Goal: Information Seeking & Learning: Learn about a topic

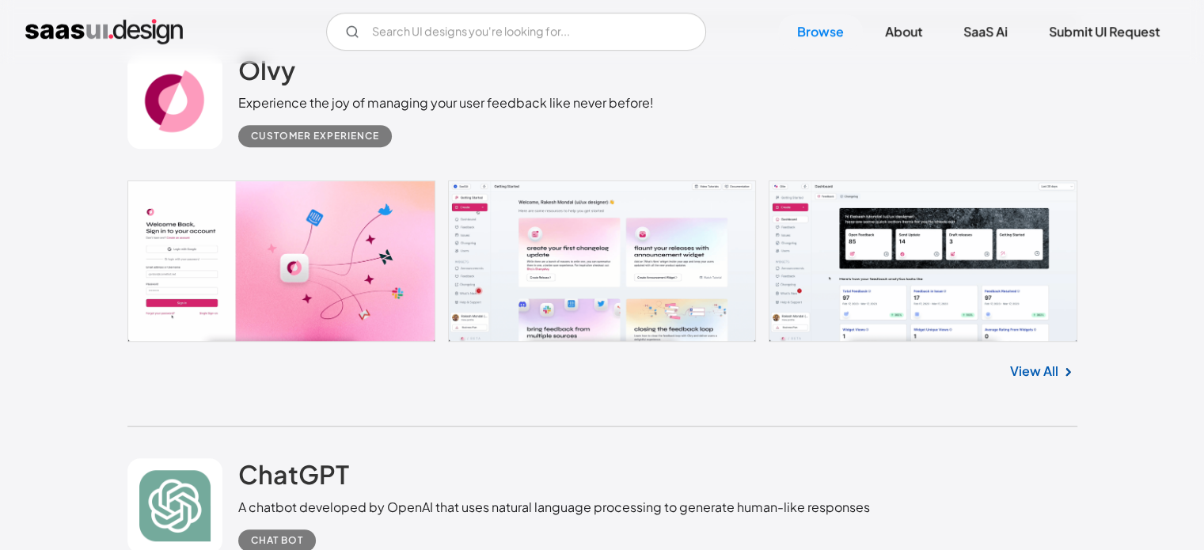
scroll to position [871, 0]
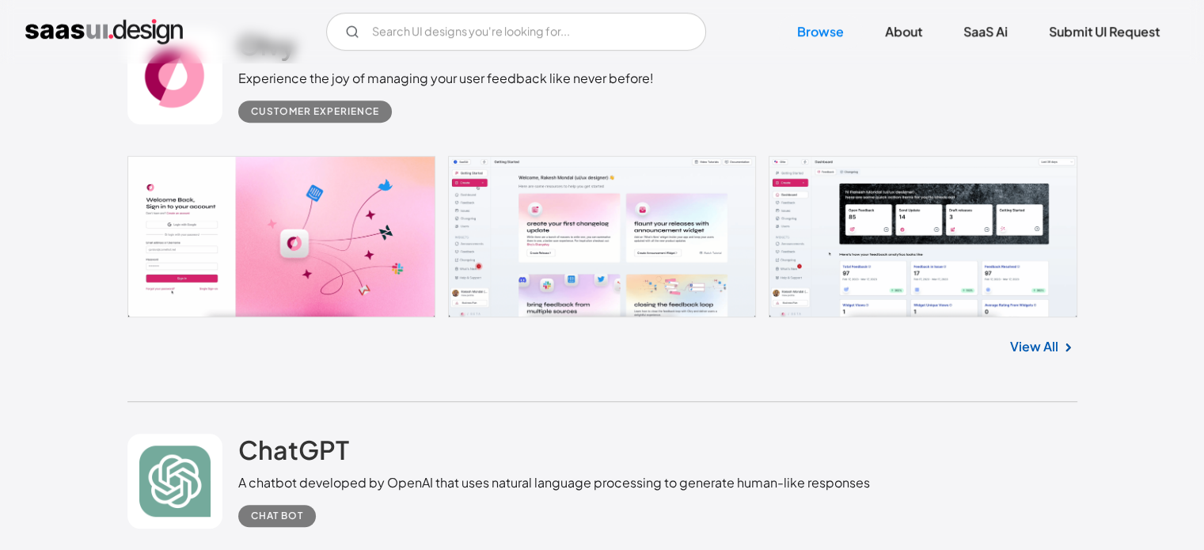
click at [1023, 344] on link "View All" at bounding box center [1034, 346] width 48 height 19
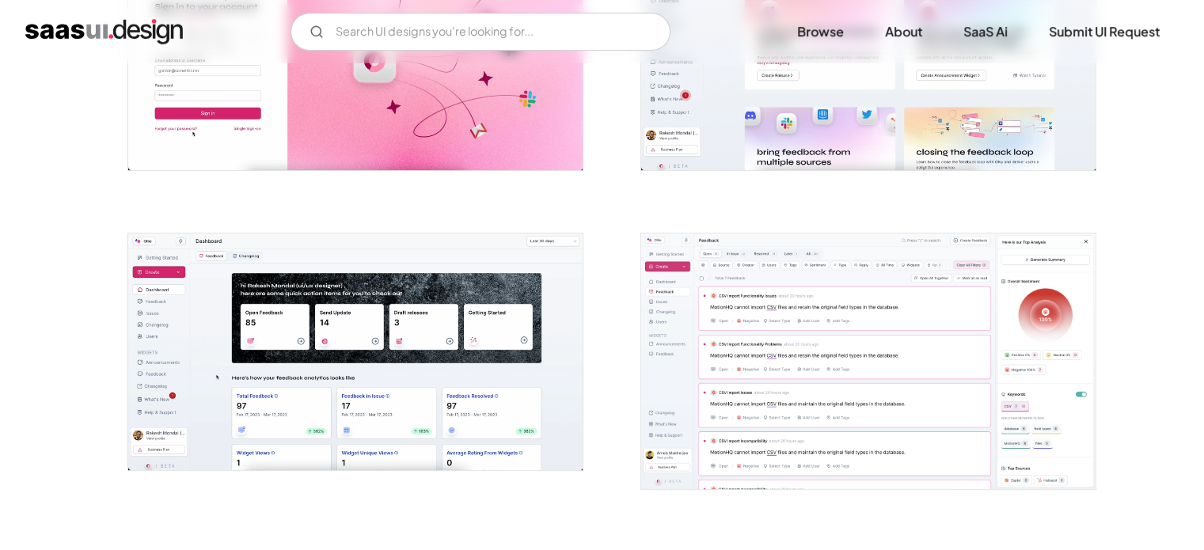
scroll to position [475, 0]
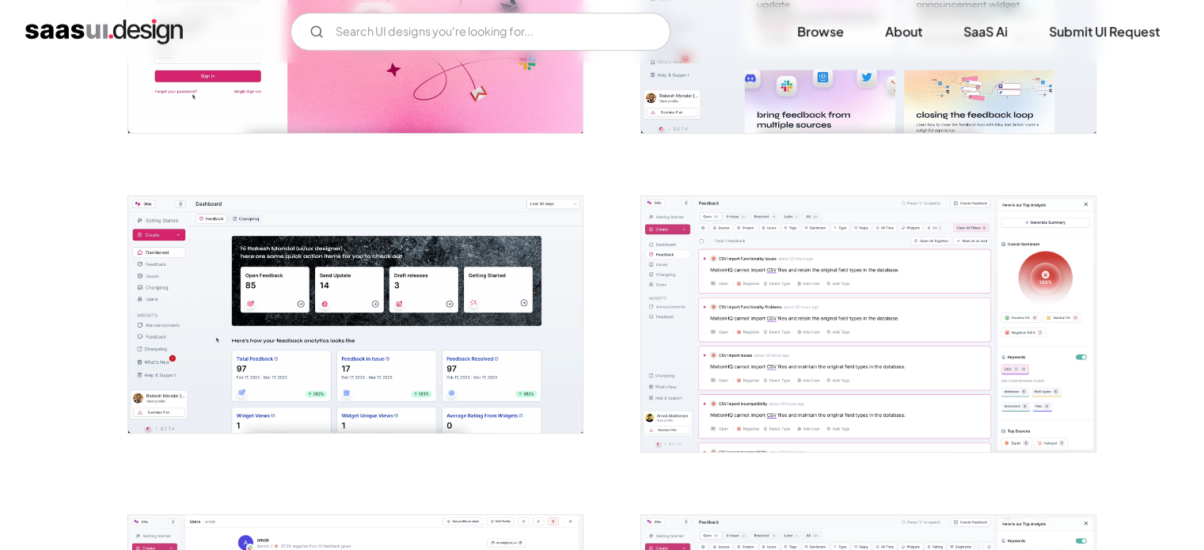
click at [370, 297] on img "open lightbox" at bounding box center [355, 314] width 454 height 237
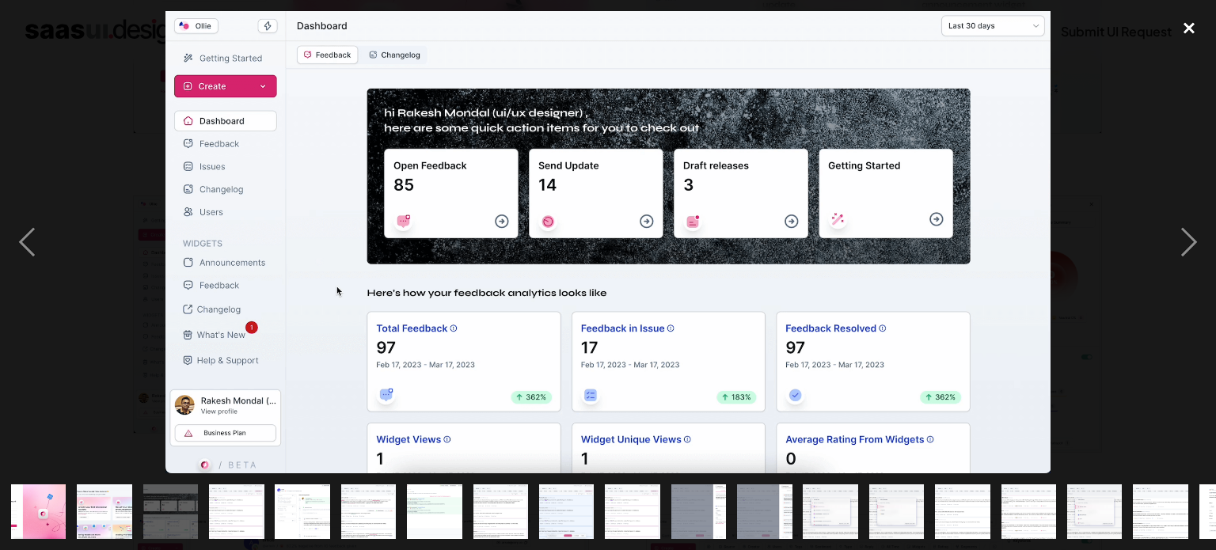
click at [1181, 29] on div "close lightbox" at bounding box center [1189, 28] width 54 height 35
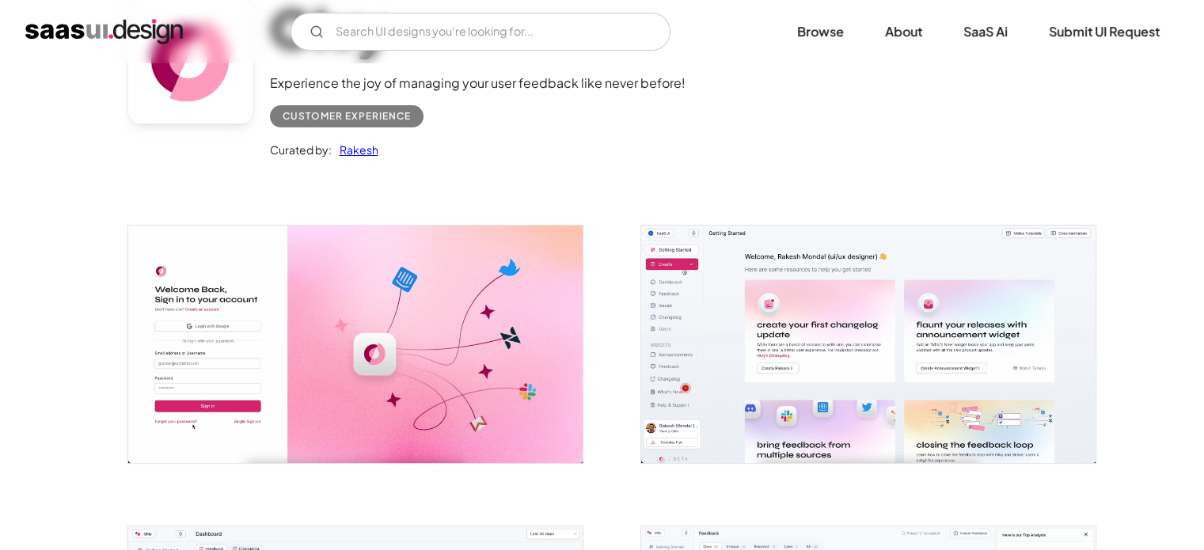
scroll to position [0, 0]
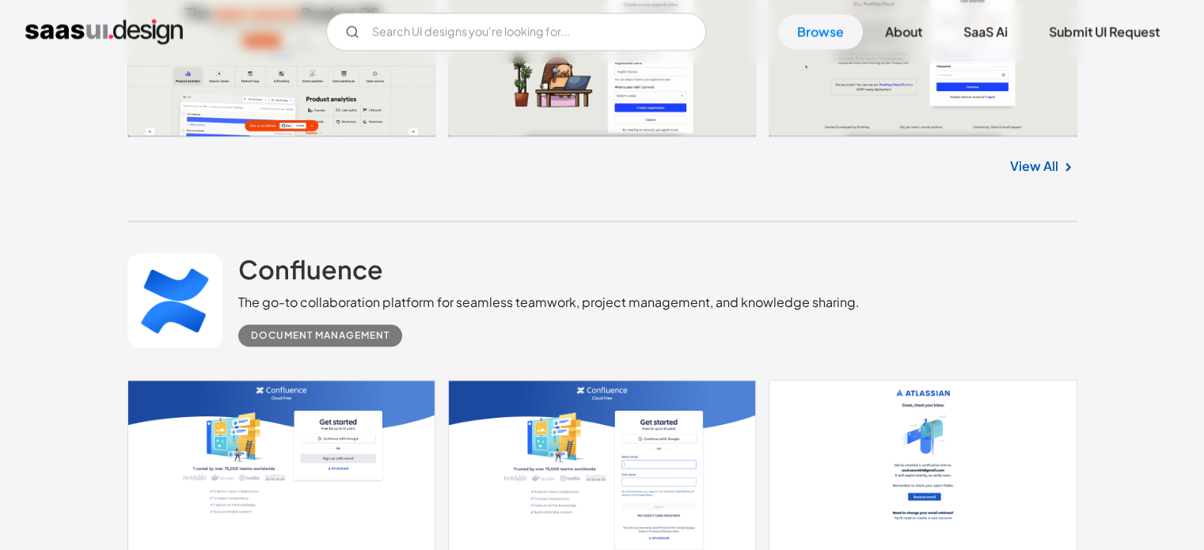
scroll to position [1900, 0]
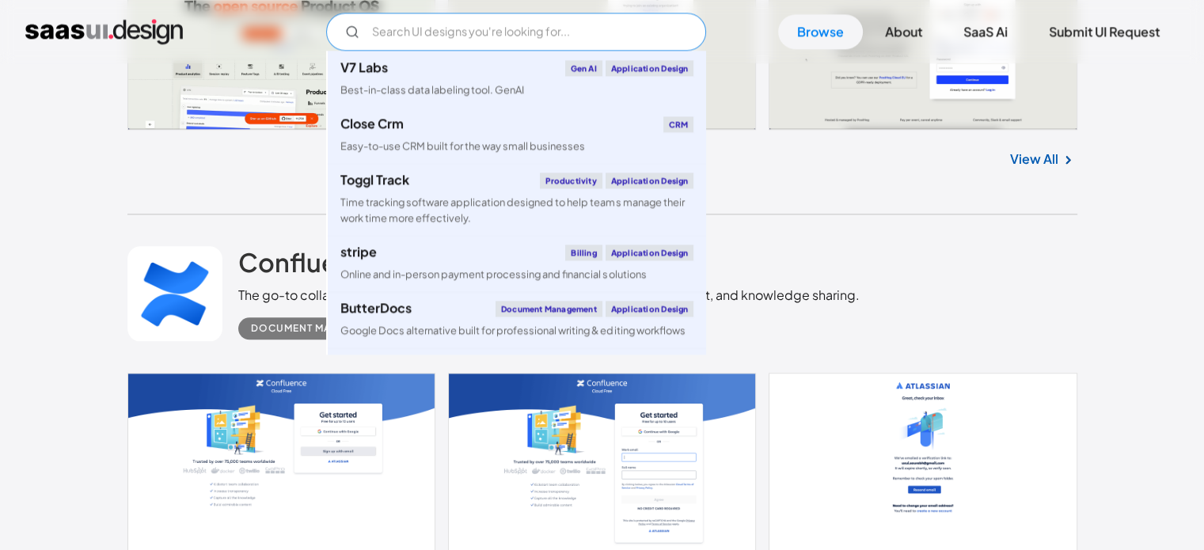
click at [422, 40] on input "Email Form" at bounding box center [516, 32] width 380 height 38
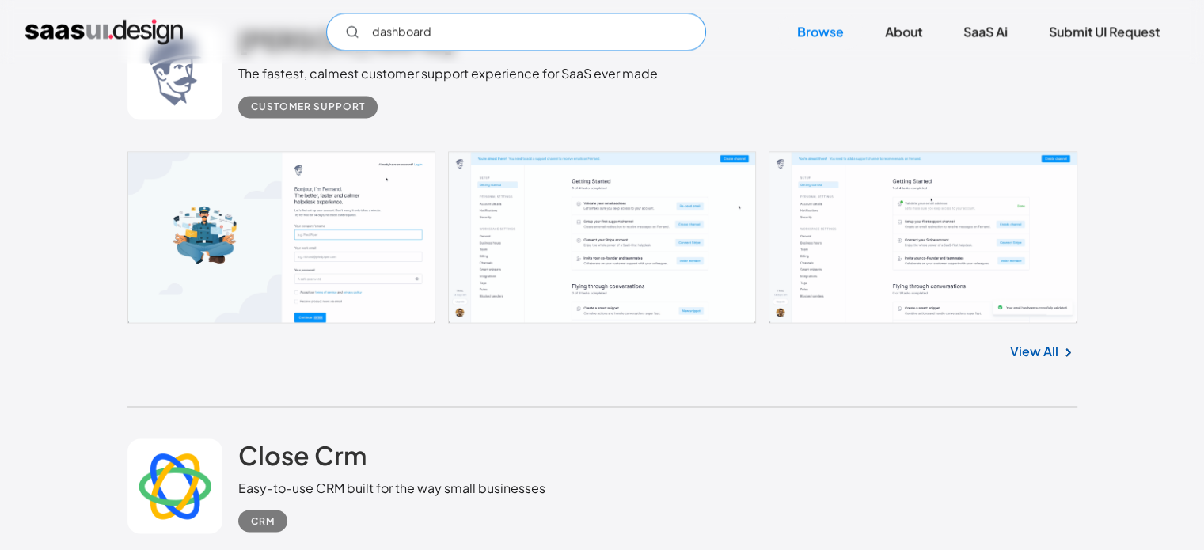
scroll to position [2533, 0]
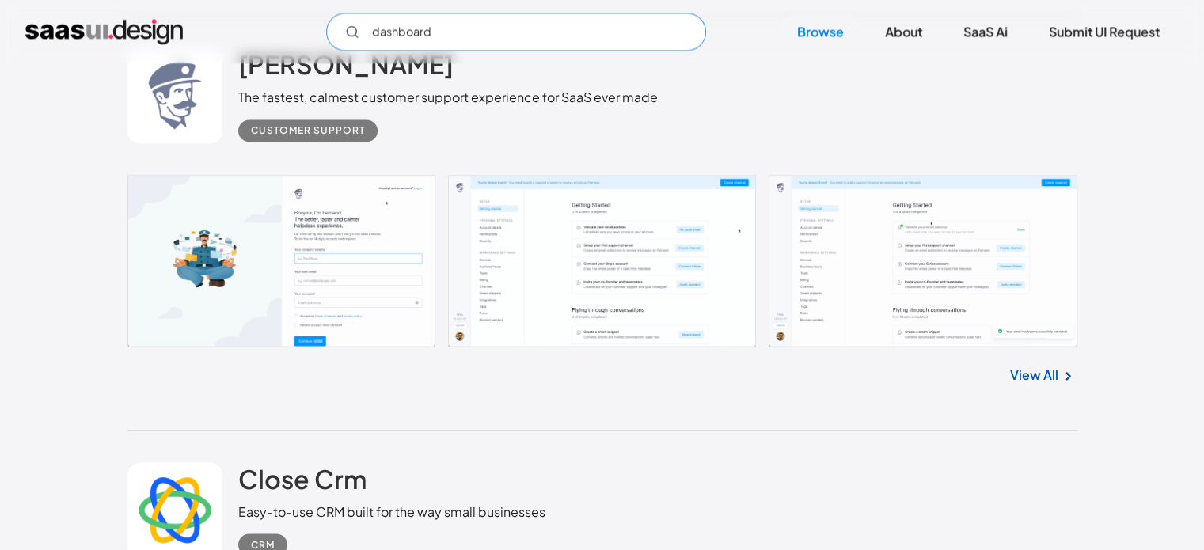
click at [465, 37] on input "dashboard" at bounding box center [516, 32] width 380 height 38
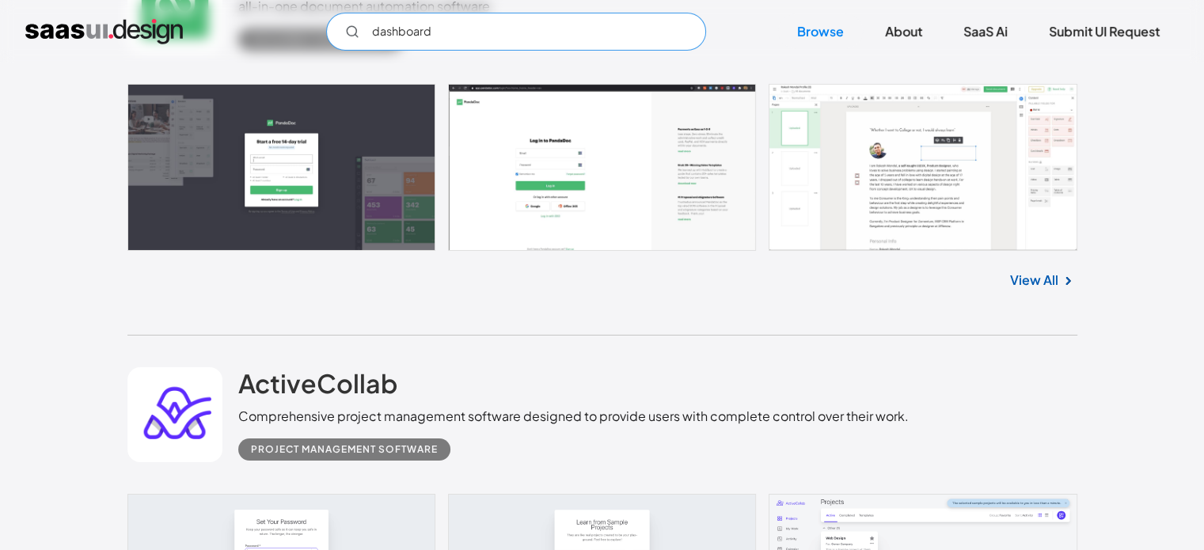
scroll to position [5541, 0]
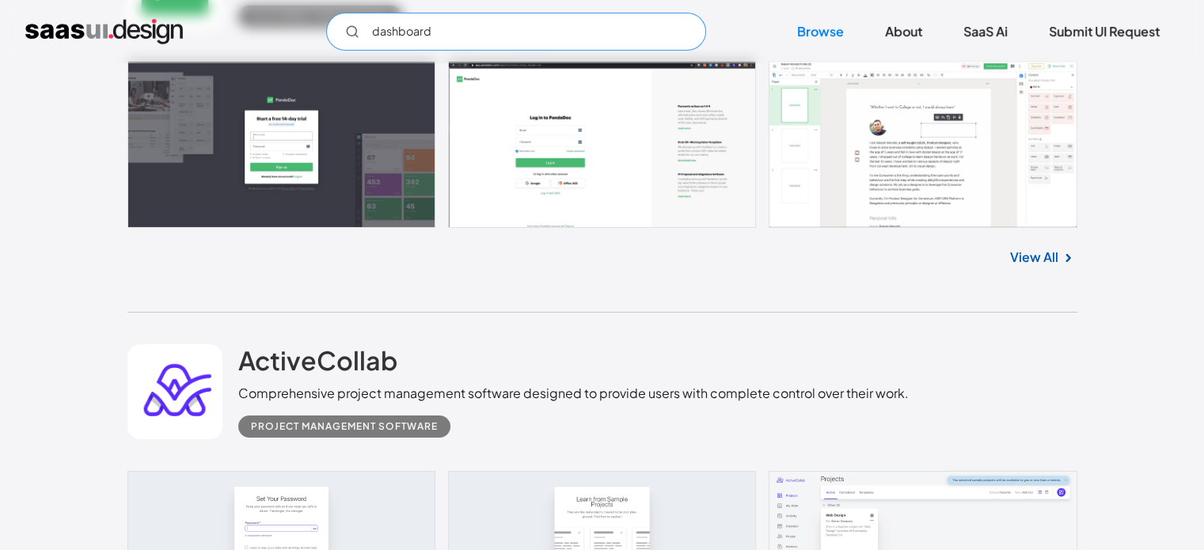
type input "dashboard"
click at [322, 143] on link at bounding box center [602, 144] width 950 height 167
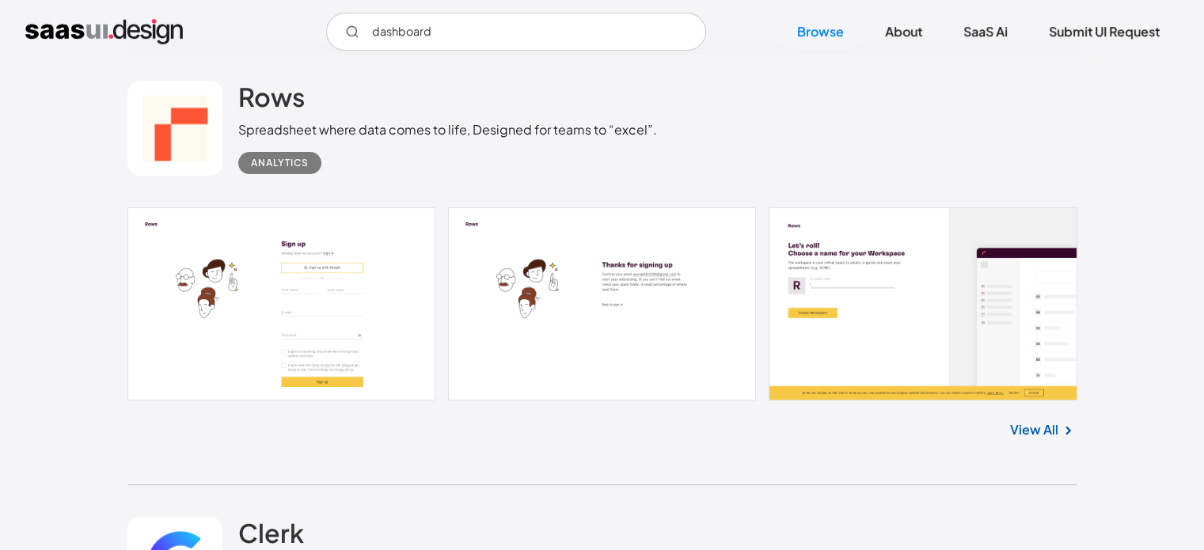
scroll to position [12585, 0]
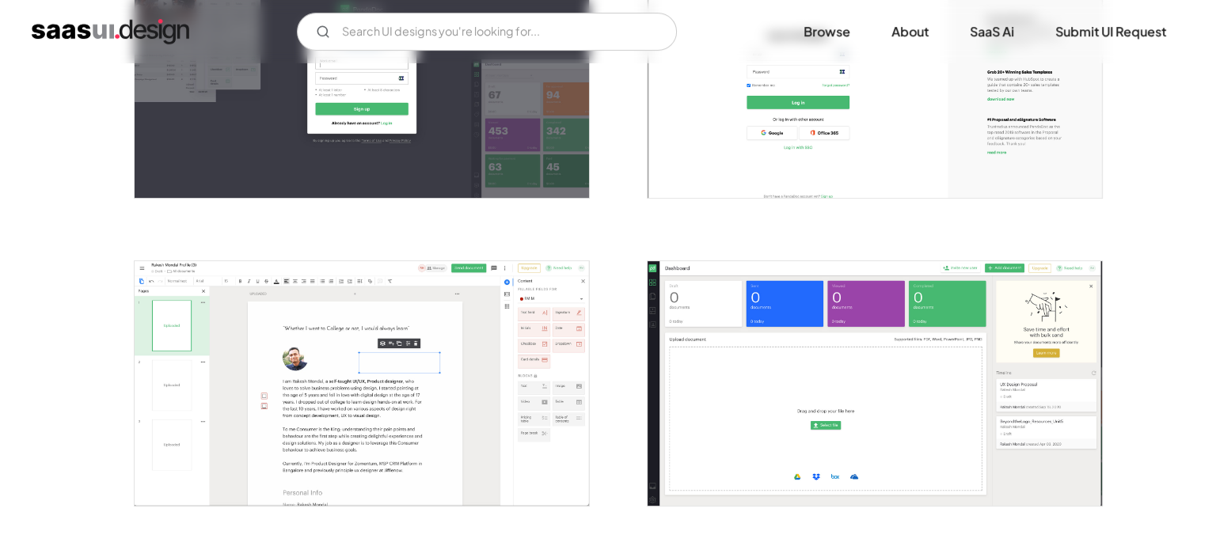
scroll to position [475, 0]
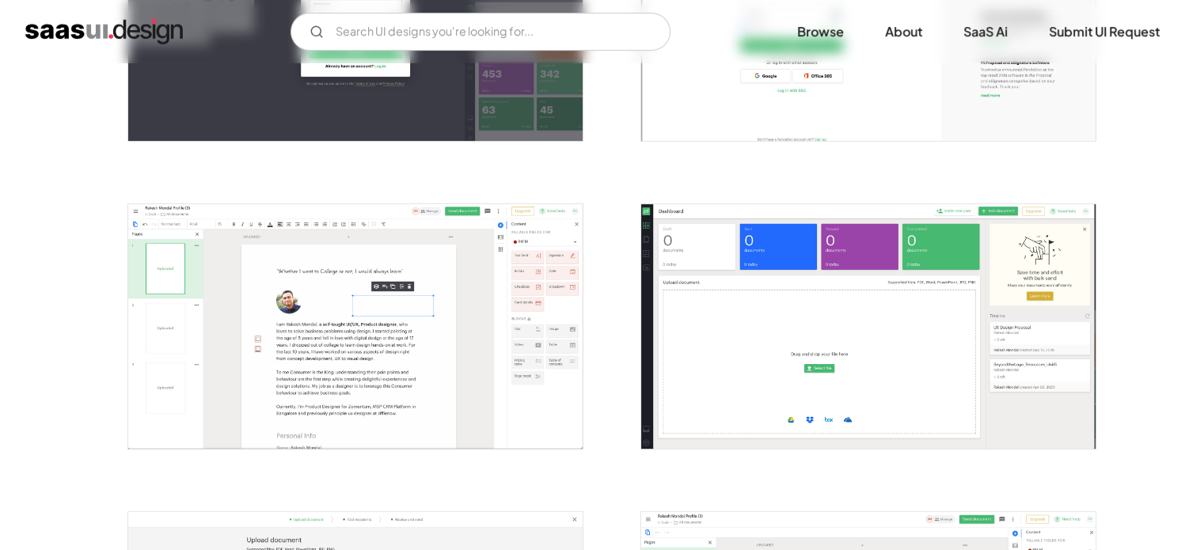
click at [947, 296] on img "open lightbox" at bounding box center [868, 326] width 454 height 245
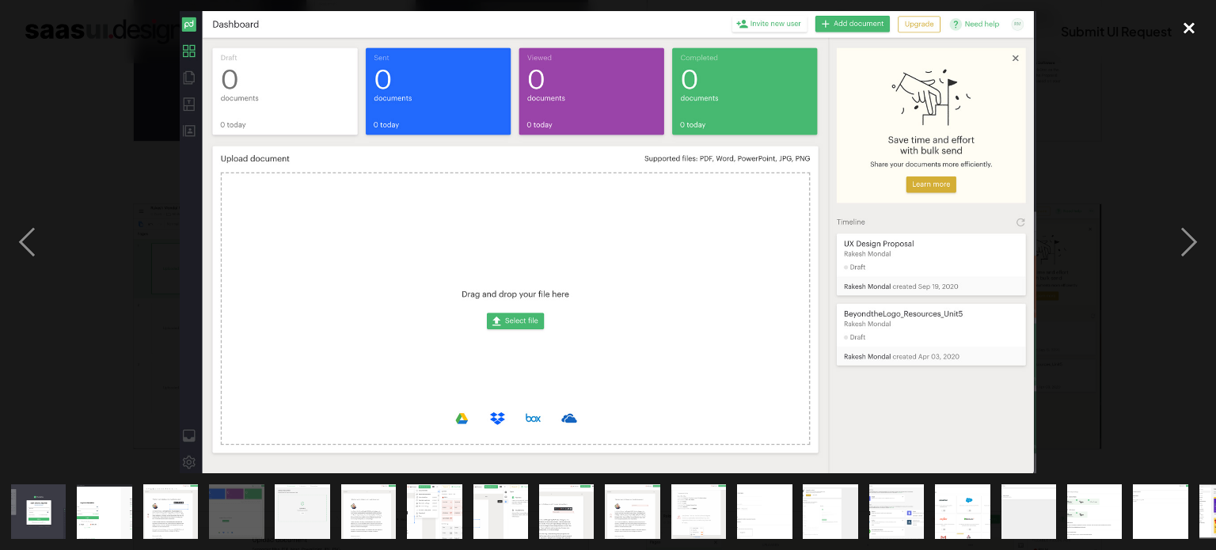
click at [1188, 32] on div "close lightbox" at bounding box center [1189, 28] width 54 height 35
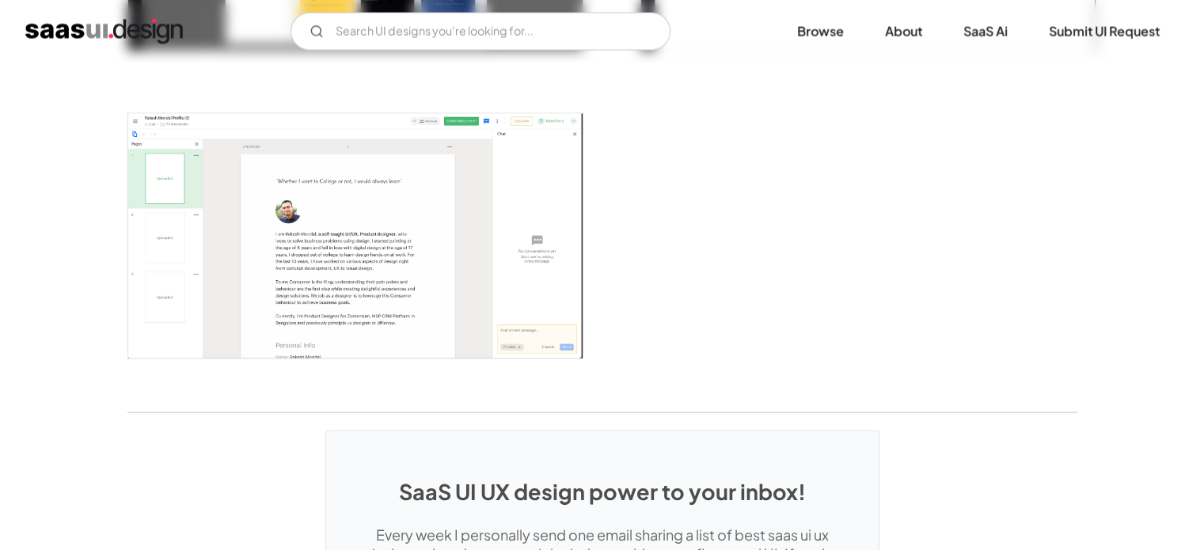
scroll to position [3324, 0]
